Goal: Use online tool/utility: Use online tool/utility

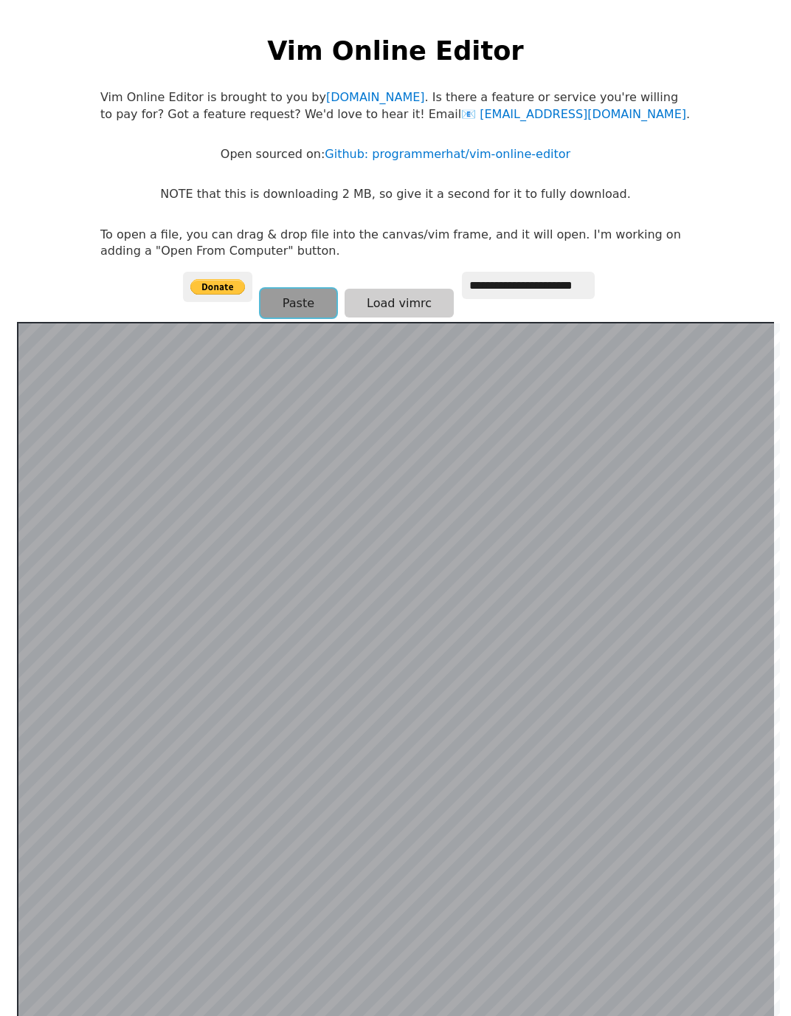
click at [299, 304] on button "Paste" at bounding box center [299, 303] width 76 height 29
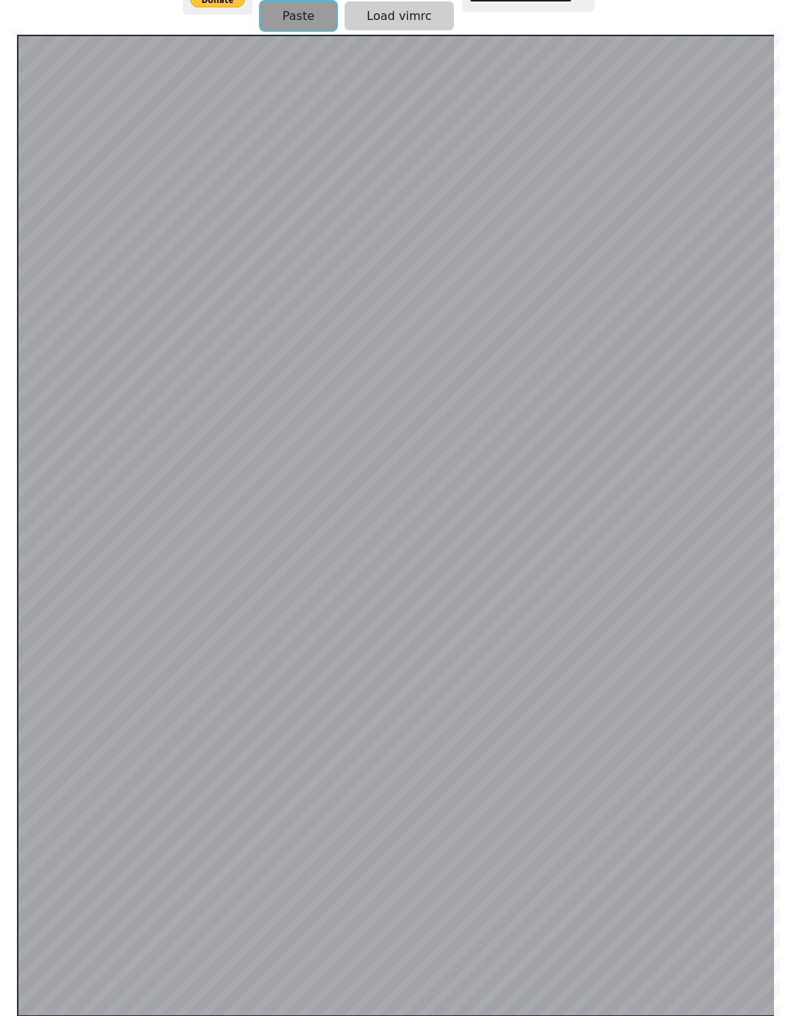
drag, startPoint x: 137, startPoint y: 317, endPoint x: 288, endPoint y: 24, distance: 329.5
click at [288, 24] on button "Paste" at bounding box center [299, 15] width 76 height 29
drag, startPoint x: 658, startPoint y: 30, endPoint x: 287, endPoint y: 11, distance: 371.1
click at [287, 11] on button "Paste" at bounding box center [299, 15] width 76 height 29
drag, startPoint x: 247, startPoint y: 313, endPoint x: 300, endPoint y: 9, distance: 308.8
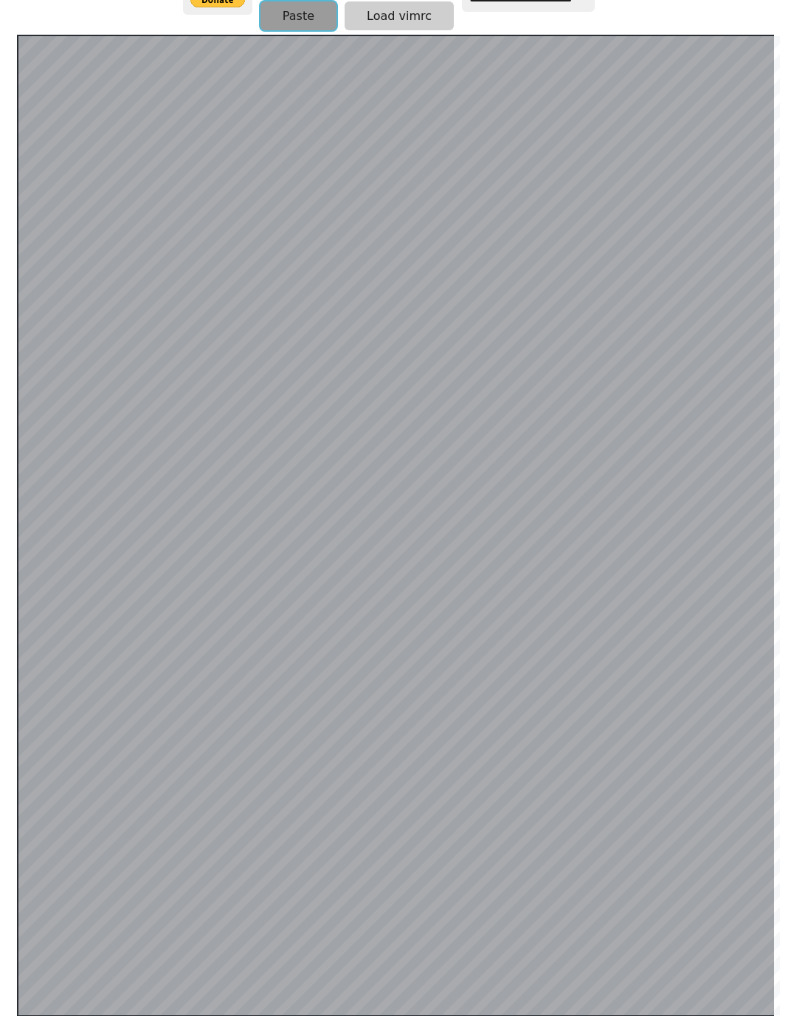
click at [300, 9] on button "Paste" at bounding box center [299, 15] width 76 height 29
click at [295, 13] on button "Paste" at bounding box center [299, 15] width 76 height 29
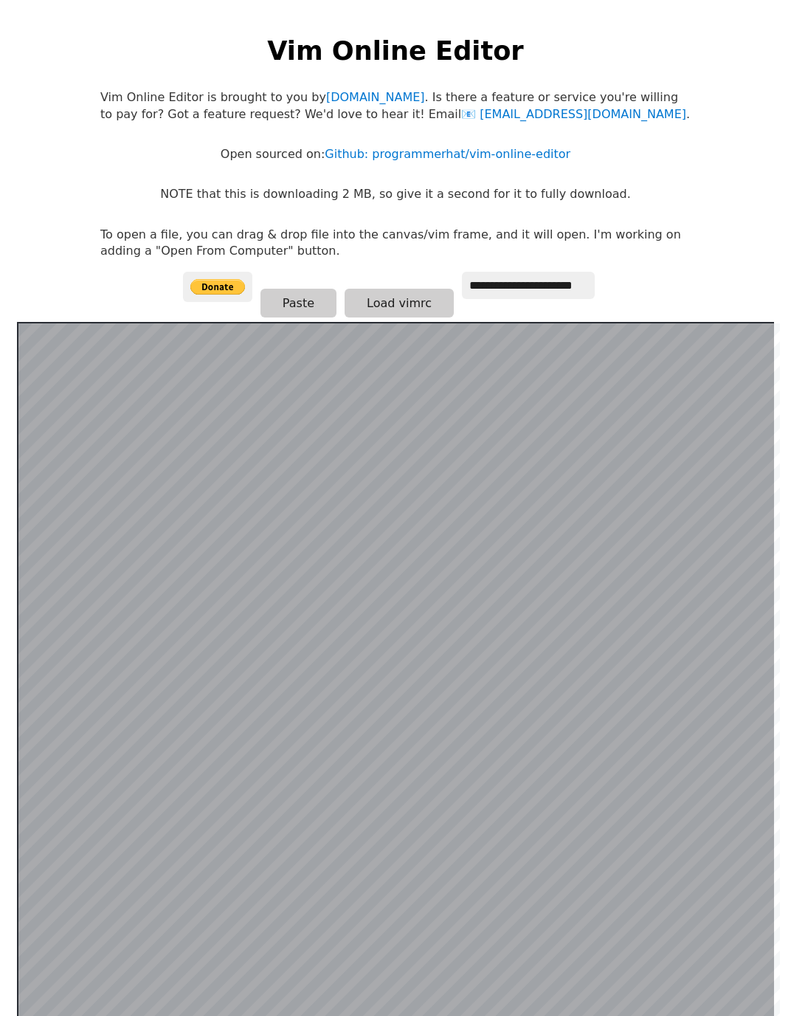
click at [5, 332] on html "**********" at bounding box center [395, 522] width 791 height 1045
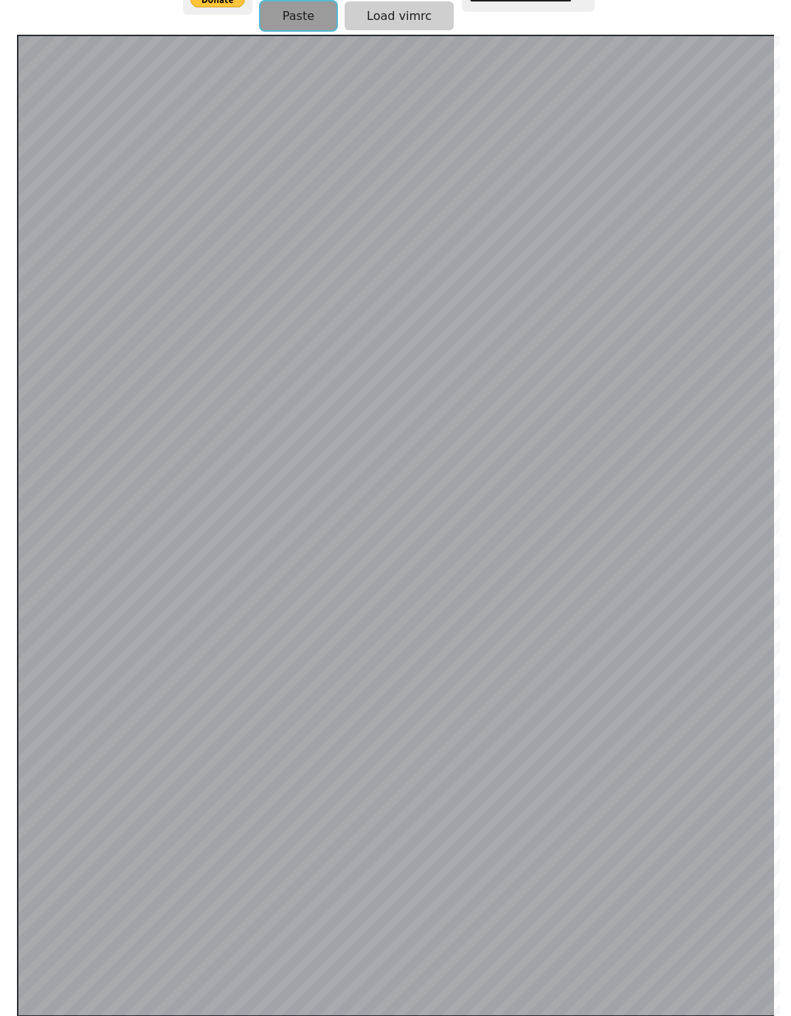
click at [292, 10] on button "Paste" at bounding box center [299, 15] width 76 height 29
click at [275, 17] on button "Paste" at bounding box center [299, 15] width 76 height 29
click at [298, 7] on button "Paste" at bounding box center [299, 15] width 76 height 29
